Goal: Communication & Community: Participate in discussion

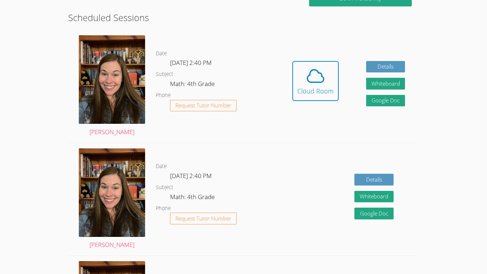
scroll to position [187, 0]
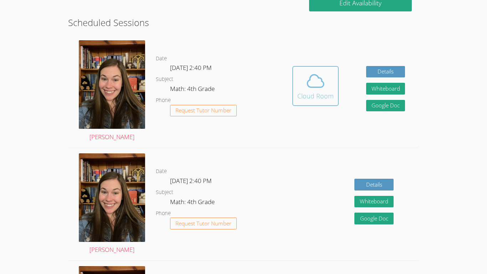
click at [319, 91] on div "Cloud Room" at bounding box center [315, 96] width 36 height 10
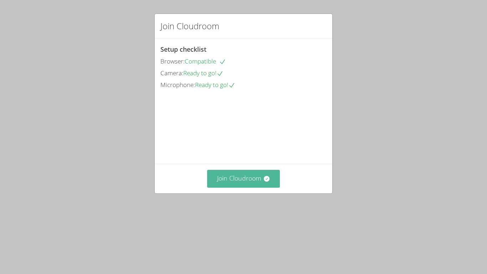
click at [243, 187] on button "Join Cloudroom" at bounding box center [243, 178] width 73 height 17
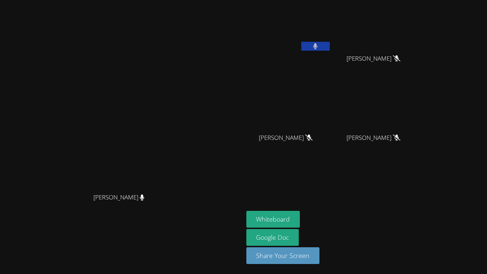
click at [330, 48] on button at bounding box center [315, 46] width 29 height 9
click at [330, 45] on button at bounding box center [315, 46] width 29 height 9
click at [330, 43] on button at bounding box center [315, 46] width 29 height 9
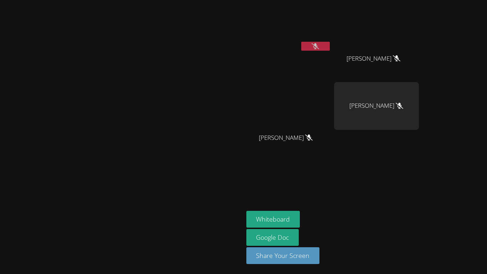
drag, startPoint x: 465, startPoint y: 187, endPoint x: 461, endPoint y: 191, distance: 5.3
click at [422, 188] on aside "[PERSON_NAME] [PERSON_NAME] [PERSON_NAME] [PERSON_NAME] [PERSON_NAME] [PERSON_N…" at bounding box center [332, 137] width 178 height 274
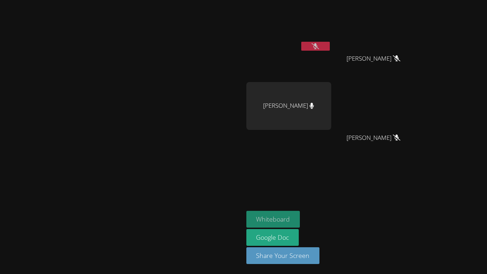
click at [300, 220] on button "Whiteboard" at bounding box center [273, 219] width 54 height 17
click at [399, 136] on icon at bounding box center [396, 137] width 4 height 6
click at [300, 218] on button "Whiteboard" at bounding box center [273, 219] width 54 height 17
click at [319, 45] on icon at bounding box center [314, 46] width 7 height 6
click at [318, 46] on icon at bounding box center [315, 46] width 4 height 6
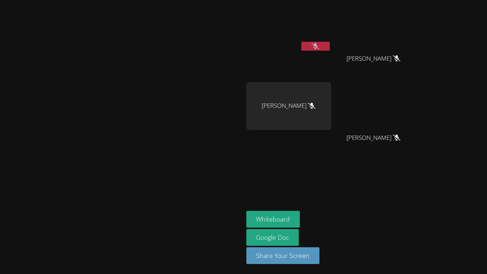
click at [319, 46] on icon at bounding box center [314, 46] width 7 height 6
click at [330, 47] on button at bounding box center [315, 46] width 29 height 9
click at [300, 215] on button "Whiteboard" at bounding box center [273, 219] width 54 height 17
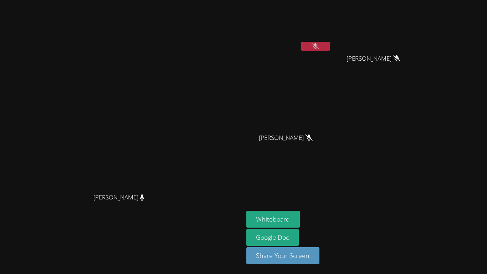
click at [311, 1] on aside "[PERSON_NAME] [PERSON_NAME] [PERSON_NAME] [PERSON_NAME] [PERSON_NAME] Whiteboar…" at bounding box center [332, 137] width 178 height 274
